Goal: Task Accomplishment & Management: Manage account settings

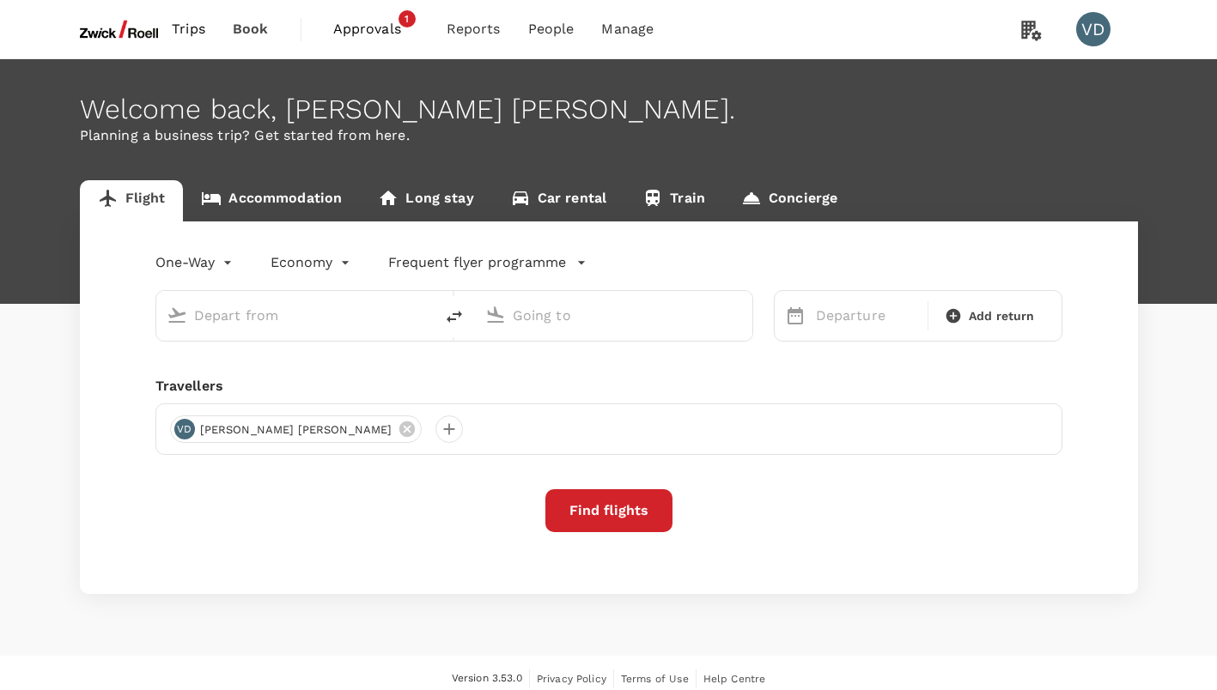
click at [367, 23] on span "Approvals" at bounding box center [376, 29] width 86 height 21
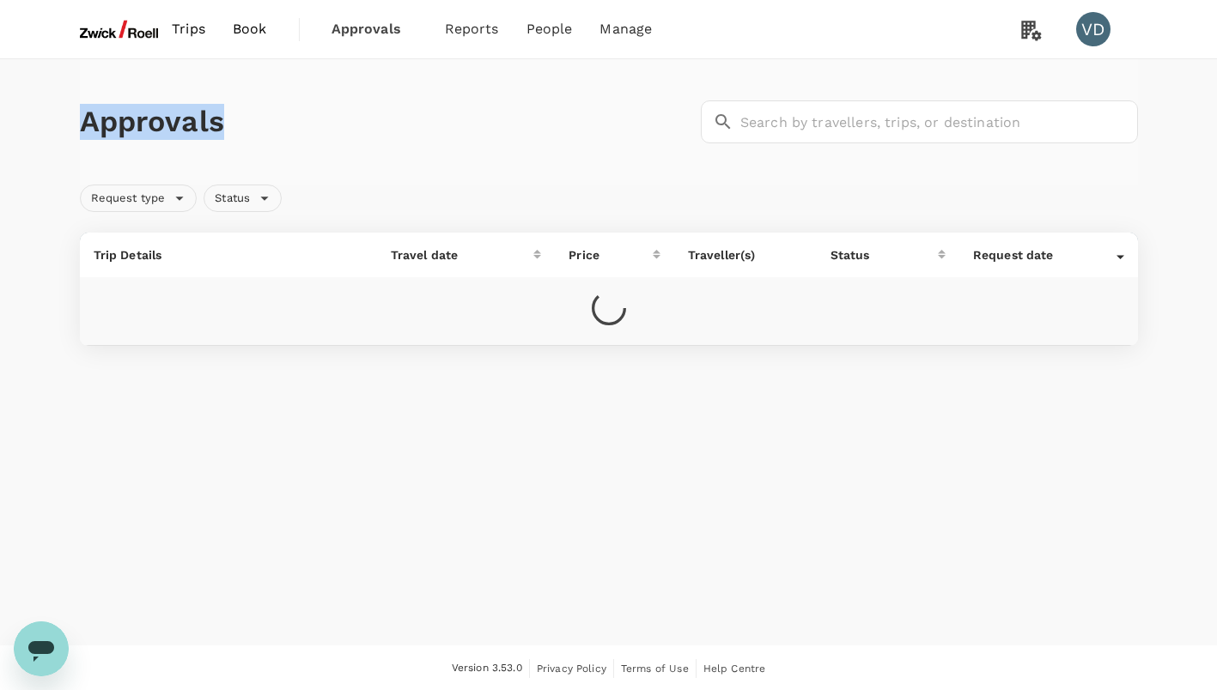
drag, startPoint x: 83, startPoint y: 117, endPoint x: 229, endPoint y: 118, distance: 145.9
click at [229, 118] on h1 "Approvals" at bounding box center [387, 122] width 614 height 36
click at [384, 119] on h1 "Approvals" at bounding box center [387, 122] width 614 height 36
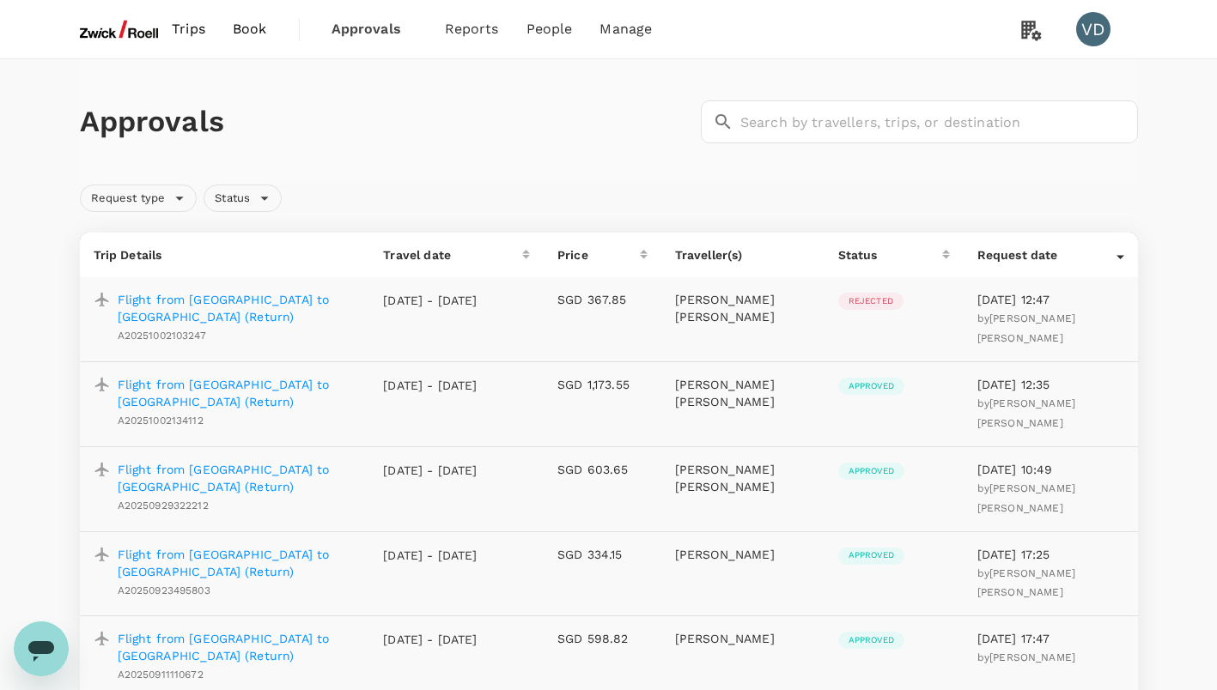
click at [280, 299] on p "Flight from [GEOGRAPHIC_DATA] to [GEOGRAPHIC_DATA] (Return)" at bounding box center [237, 308] width 239 height 34
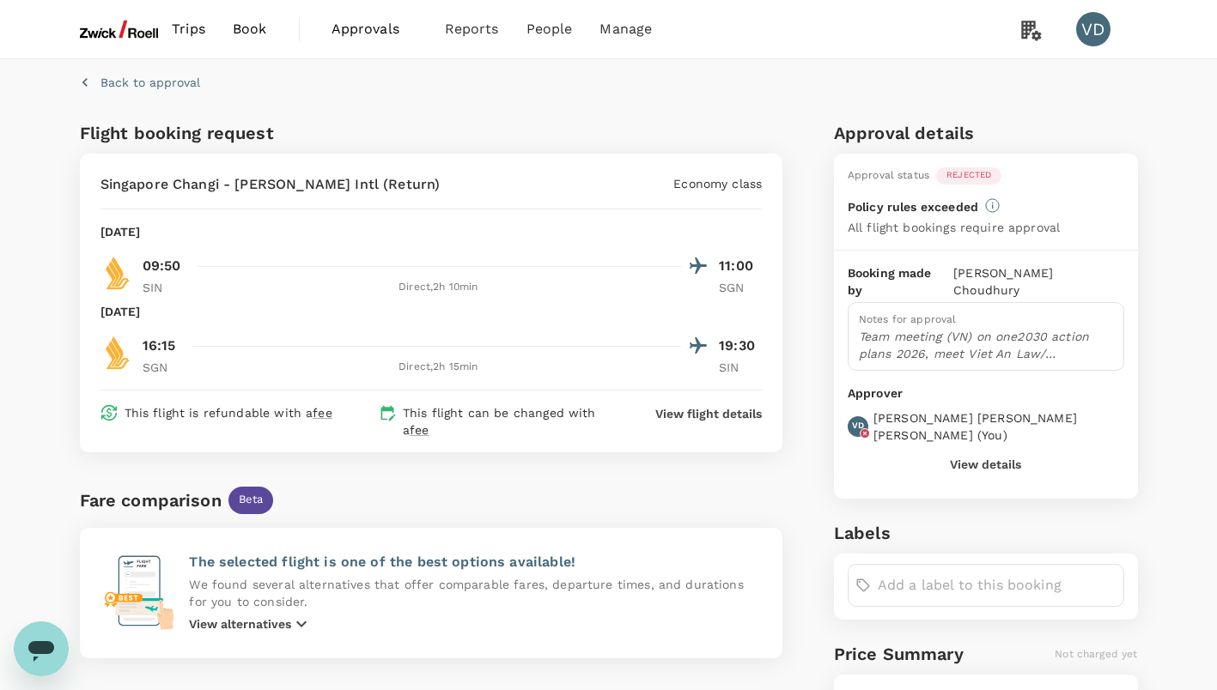
click at [867, 84] on div "Back to approval" at bounding box center [605, 78] width 1065 height 53
drag, startPoint x: 1103, startPoint y: 0, endPoint x: 610, endPoint y: 86, distance: 501.1
click at [610, 86] on div "Back to approval" at bounding box center [605, 78] width 1065 height 53
click at [88, 80] on icon "button" at bounding box center [84, 82] width 17 height 17
